Goal: Information Seeking & Learning: Learn about a topic

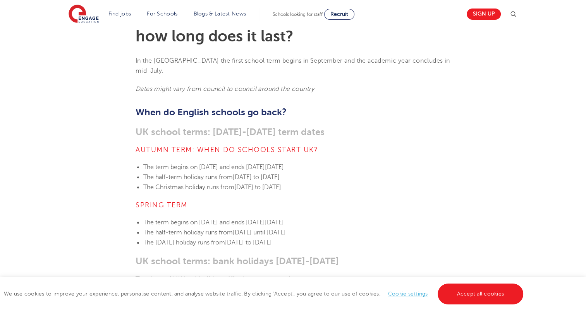
scroll to position [230, 0]
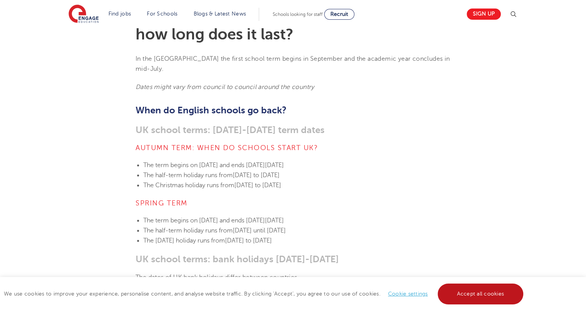
click at [465, 293] on link "Accept all cookies" at bounding box center [480, 294] width 86 height 21
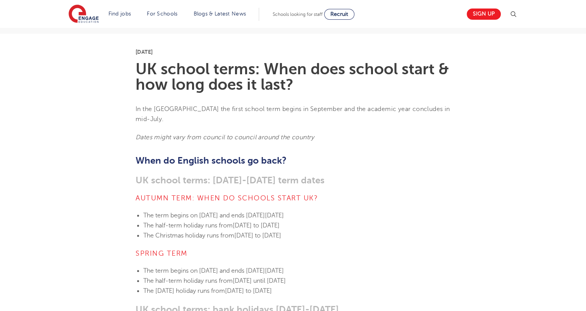
scroll to position [0, 0]
